Goal: Task Accomplishment & Management: Use online tool/utility

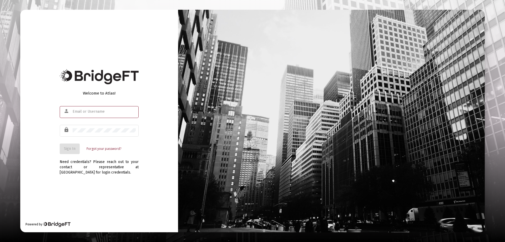
click at [94, 112] on input "text" at bounding box center [104, 111] width 63 height 4
type input "[PERSON_NAME][EMAIL_ADDRESS][DOMAIN_NAME]"
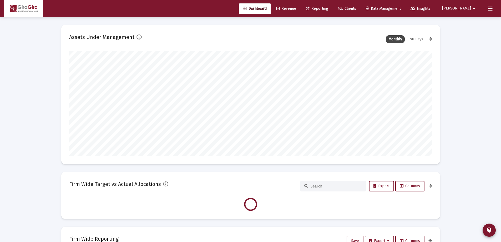
scroll to position [105, 195]
type input "[DATE]"
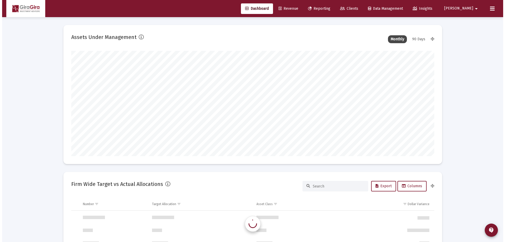
scroll to position [505, 0]
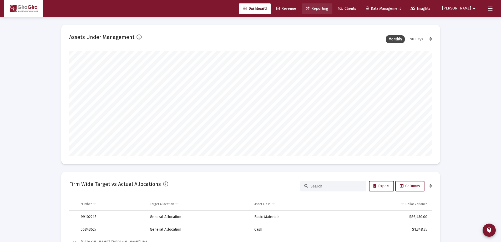
click at [328, 7] on span "Reporting" at bounding box center [317, 8] width 22 height 4
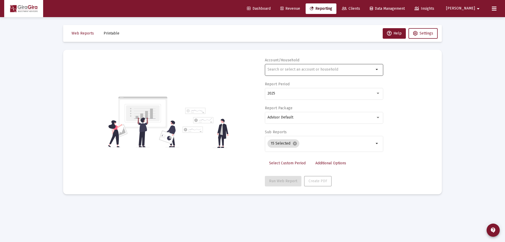
click at [275, 69] on input "text" at bounding box center [320, 69] width 106 height 4
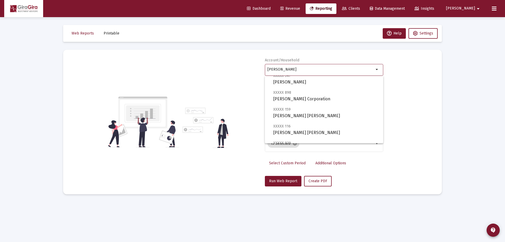
scroll to position [53, 0]
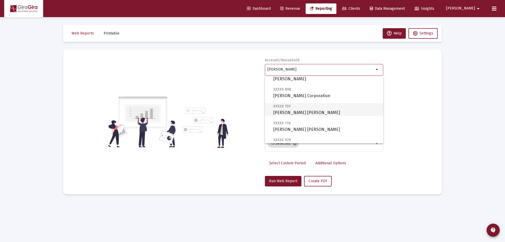
click at [288, 109] on span "XXXXX 159 [PERSON_NAME] [PERSON_NAME]" at bounding box center [326, 109] width 106 height 13
type input "[PERSON_NAME] [PERSON_NAME]"
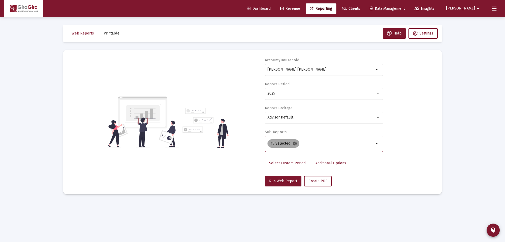
click at [294, 142] on mat-icon "cancel" at bounding box center [294, 143] width 5 height 5
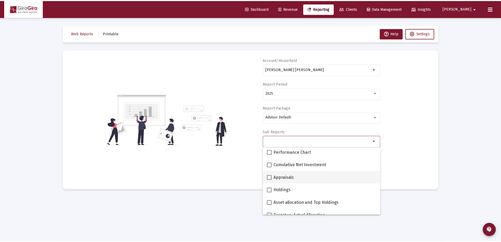
scroll to position [79, 0]
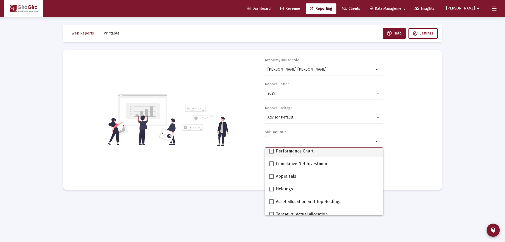
click at [273, 150] on span at bounding box center [271, 151] width 5 height 5
click at [271, 153] on input "Performance Chart" at bounding box center [271, 153] width 0 height 0
checkbox input "true"
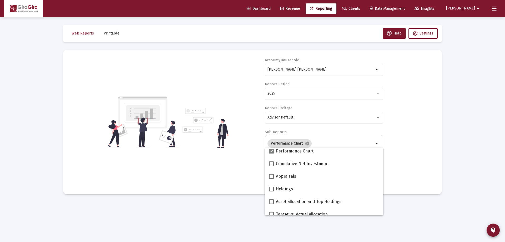
click at [402, 148] on div "Account/Household [PERSON_NAME] [PERSON_NAME] arrow_drop_down Report Period 202…" at bounding box center [252, 122] width 363 height 129
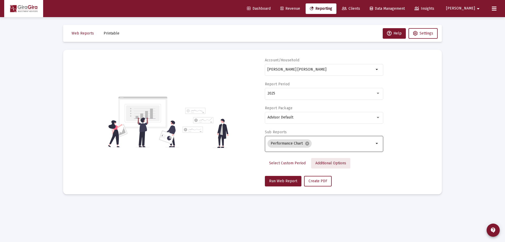
click at [325, 161] on span "Additional Options" at bounding box center [330, 163] width 31 height 4
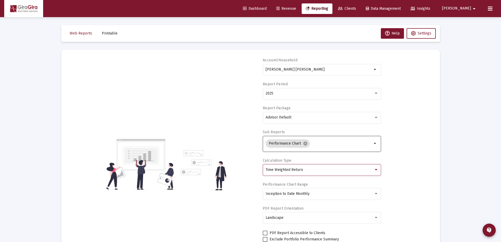
click at [307, 168] on div "Time Weighted Return" at bounding box center [319, 169] width 108 height 4
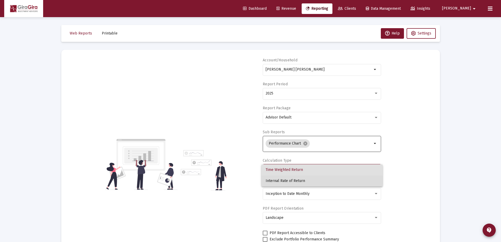
click at [296, 178] on span "Internal Rate of Return" at bounding box center [321, 180] width 113 height 11
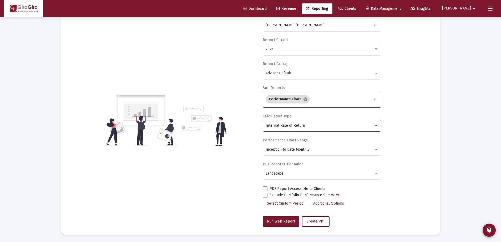
scroll to position [45, 0]
click at [282, 219] on span "Run Web Report" at bounding box center [281, 220] width 28 height 4
select select "View all"
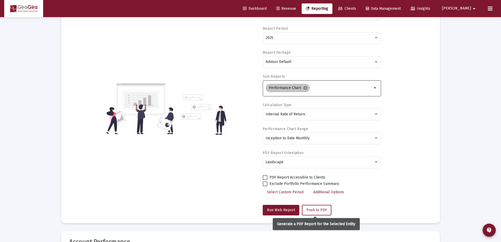
scroll to position [0, 0]
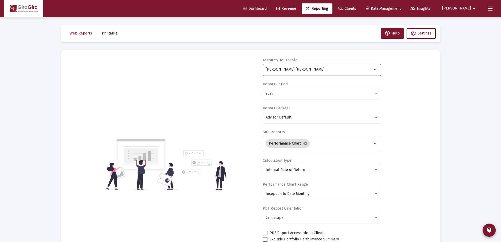
click at [292, 69] on input "[PERSON_NAME] [PERSON_NAME]" at bounding box center [318, 69] width 106 height 4
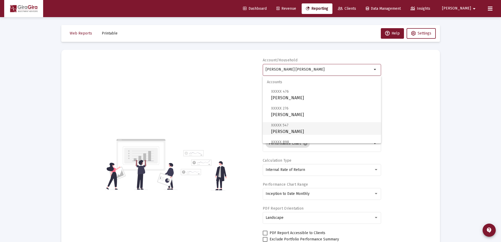
click at [288, 129] on span "XXXXX 547 [PERSON_NAME]" at bounding box center [324, 128] width 106 height 13
type input "[PERSON_NAME]"
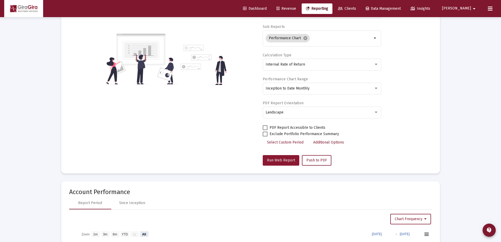
click at [279, 160] on span "Run Web Report" at bounding box center [281, 160] width 28 height 4
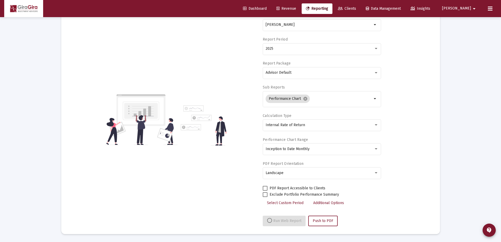
select select "View all"
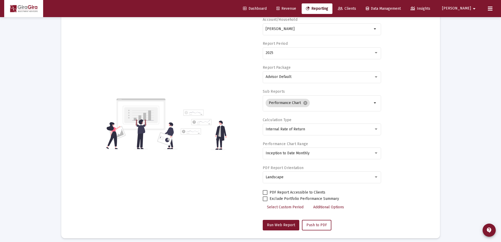
scroll to position [0, 0]
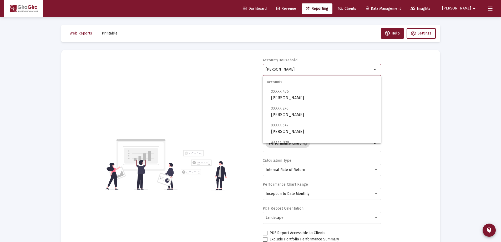
click at [273, 69] on input "[PERSON_NAME]" at bounding box center [318, 69] width 106 height 4
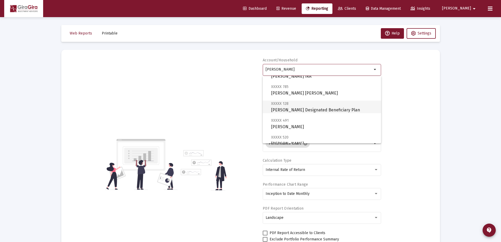
scroll to position [131, 0]
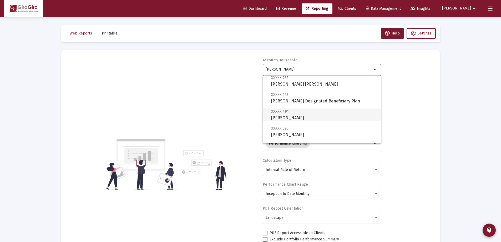
click at [288, 114] on span "XXXXX 491 [PERSON_NAME]" at bounding box center [324, 114] width 106 height 13
type input "[PERSON_NAME]"
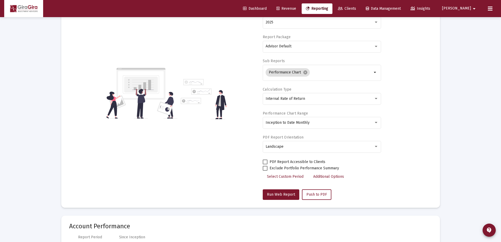
scroll to position [79, 0]
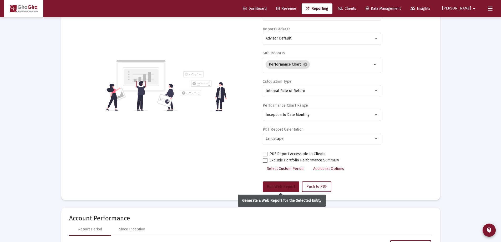
click at [286, 186] on span "Run Web Report" at bounding box center [281, 186] width 28 height 4
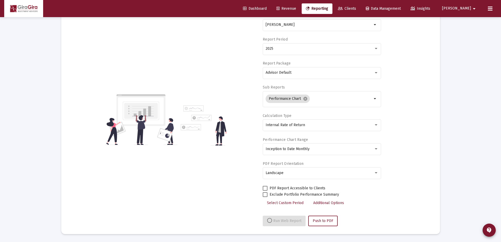
select select "View all"
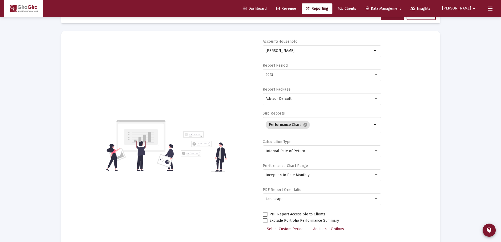
scroll to position [0, 0]
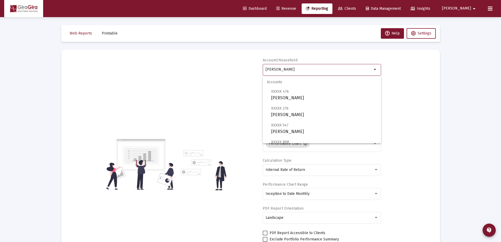
drag, startPoint x: 265, startPoint y: 68, endPoint x: 408, endPoint y: 76, distance: 143.2
click at [408, 76] on div "Account/Household [PERSON_NAME] Trust arrow_drop_down Report Period 2025 Report…" at bounding box center [250, 164] width 363 height 213
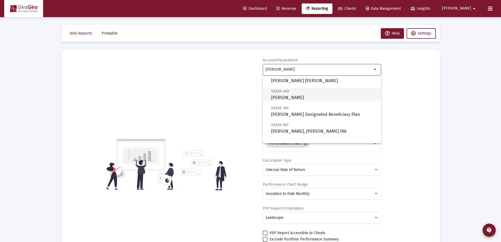
scroll to position [210, 0]
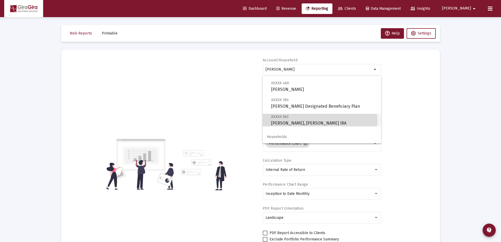
click at [303, 120] on span "XXXXX 563 [PERSON_NAME], [PERSON_NAME] IRA" at bounding box center [324, 119] width 106 height 13
type input "[PERSON_NAME], [PERSON_NAME] IRA"
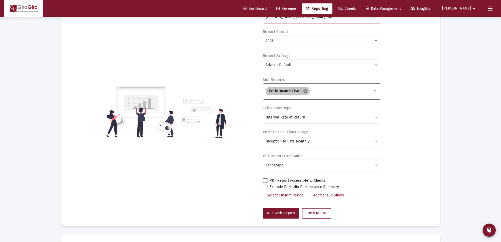
scroll to position [53, 0]
click at [282, 211] on span "Run Web Report" at bounding box center [281, 212] width 28 height 4
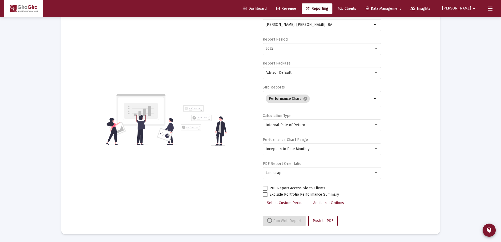
select select "View all"
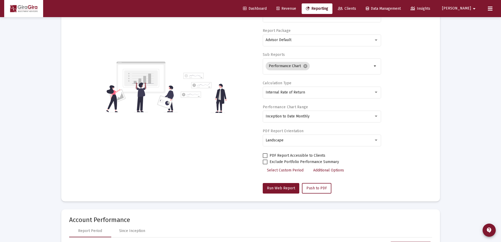
scroll to position [0, 0]
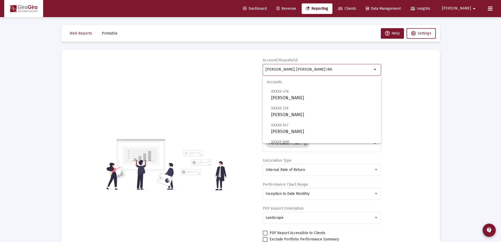
drag, startPoint x: 265, startPoint y: 67, endPoint x: 519, endPoint y: 65, distance: 253.9
click at [501, 65] on html "Dashboard Revenue Reporting Clients Data Management Insights [PERSON_NAME] Inte…" at bounding box center [250, 121] width 501 height 242
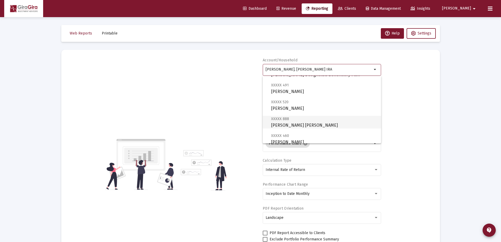
scroll to position [184, 0]
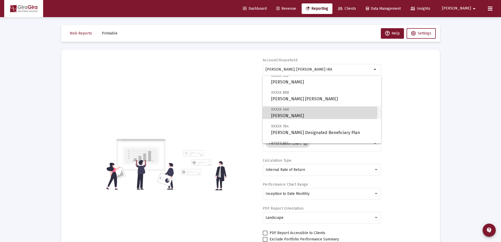
click at [280, 111] on span "XXXXX 460" at bounding box center [280, 109] width 18 height 4
type input "[PERSON_NAME]"
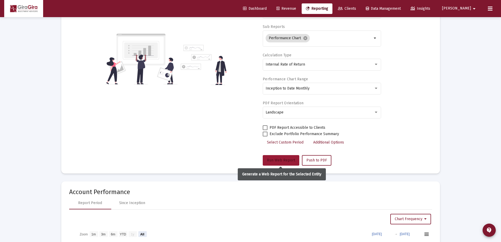
click at [281, 158] on span "Run Web Report" at bounding box center [281, 160] width 28 height 4
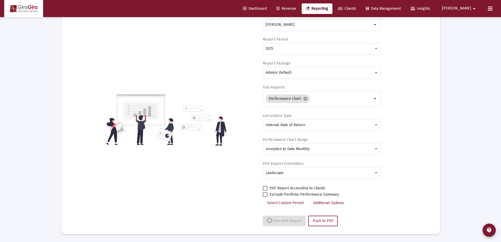
scroll to position [105, 0]
select select "View all"
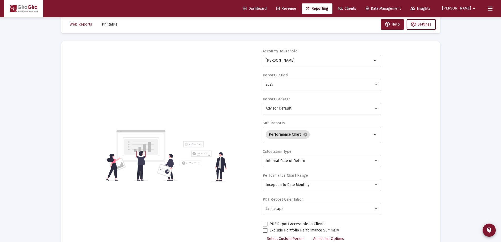
scroll to position [0, 0]
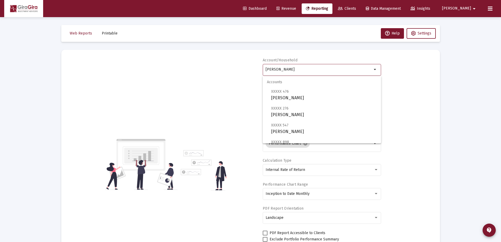
drag, startPoint x: 266, startPoint y: 69, endPoint x: 508, endPoint y: 72, distance: 242.1
click at [501, 72] on html "Dashboard Revenue Reporting Clients Data Management Insights [PERSON_NAME] Inte…" at bounding box center [250, 121] width 501 height 242
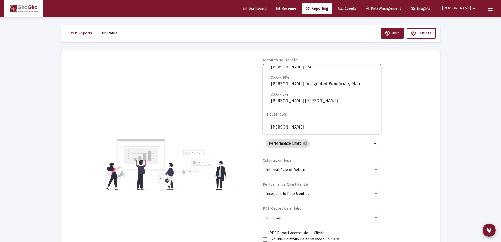
scroll to position [26, 0]
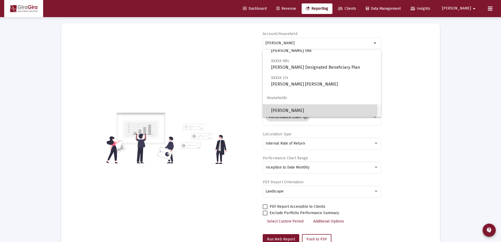
click at [293, 110] on span "[PERSON_NAME]" at bounding box center [324, 110] width 106 height 13
type input "[PERSON_NAME]"
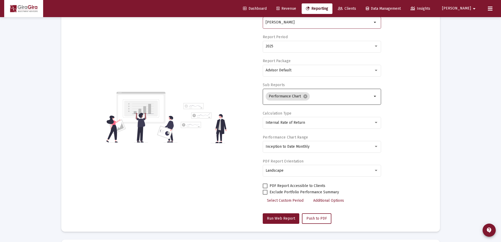
scroll to position [79, 0]
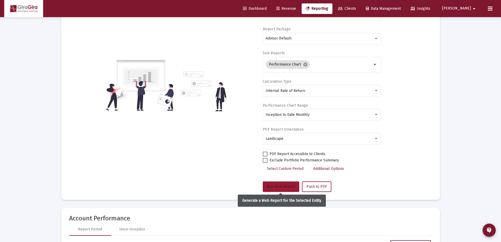
click at [284, 183] on button "Run Web Report" at bounding box center [281, 186] width 37 height 11
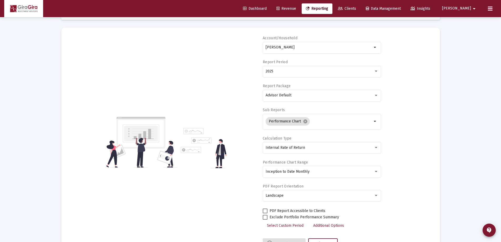
scroll to position [45, 0]
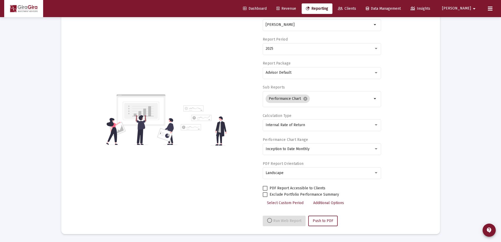
select select "View all"
